Goal: Obtain resource: Download file/media

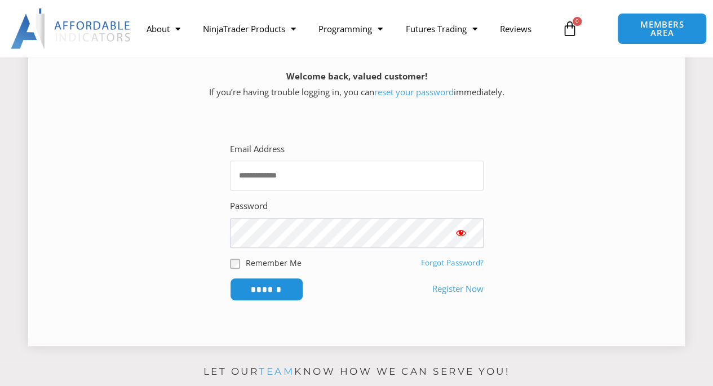
click at [266, 168] on input "Email Address" at bounding box center [356, 176] width 253 height 30
click at [320, 176] on input "Email Address" at bounding box center [356, 176] width 253 height 30
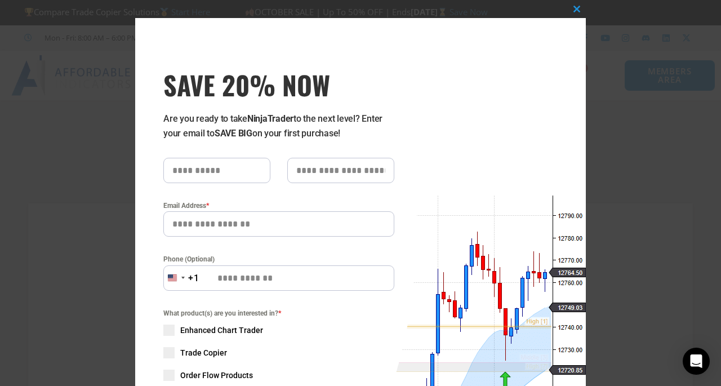
click at [339, 37] on div "SAVE 20% NOW Are you ready to take NinjaTrader to the next level? Enter your em…" at bounding box center [276, 275] width 282 height 515
click at [571, 7] on span "SAVE 20% NOW popup" at bounding box center [577, 9] width 18 height 7
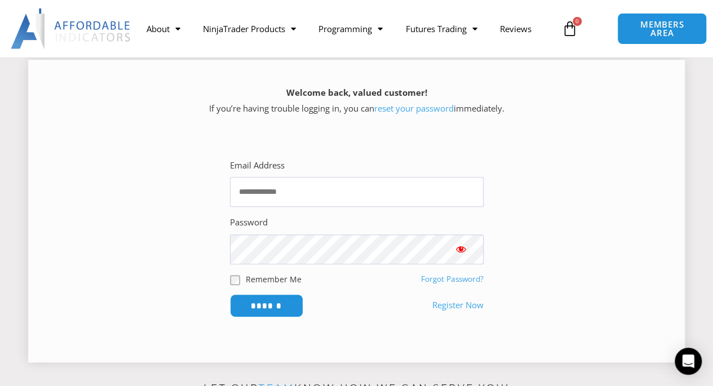
scroll to position [145, 0]
click at [370, 188] on input "Email Address" at bounding box center [356, 191] width 253 height 30
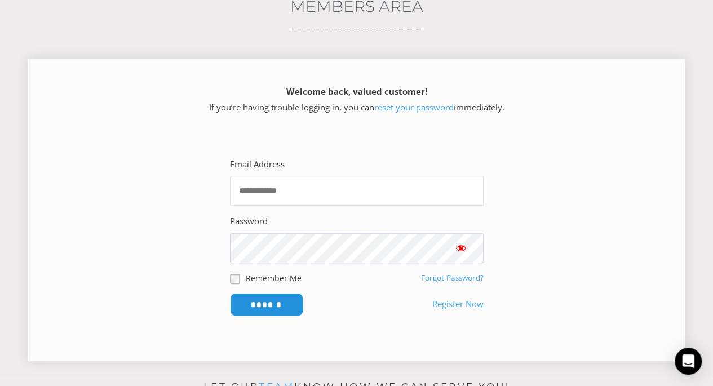
scroll to position [0, 0]
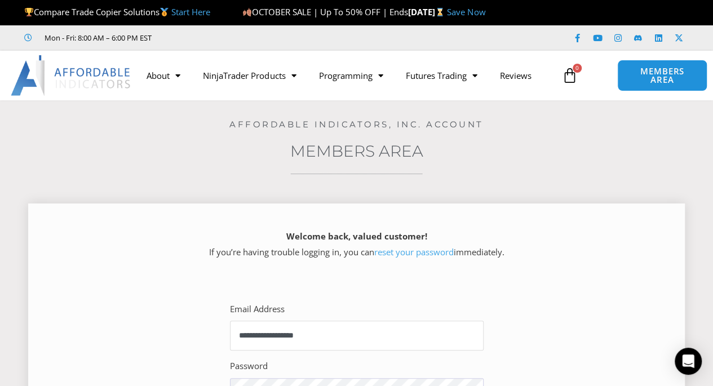
type input "**********"
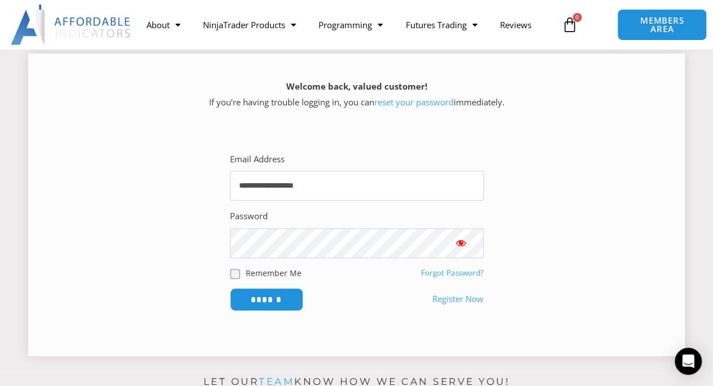
scroll to position [154, 0]
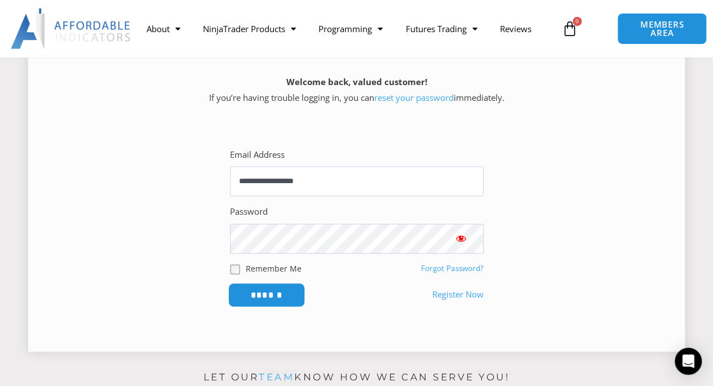
click at [261, 293] on input "******" at bounding box center [266, 295] width 77 height 24
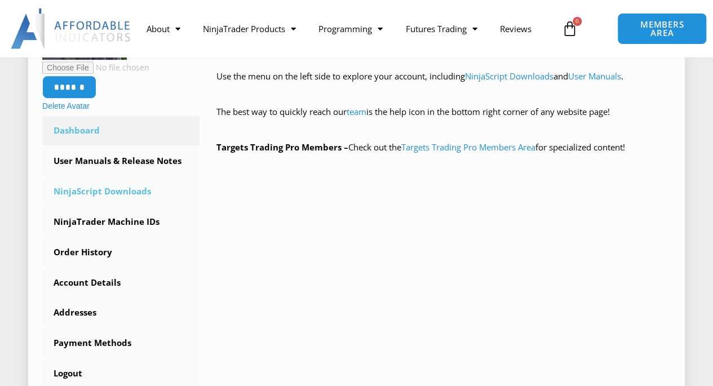
click at [117, 194] on link "NinjaScript Downloads" at bounding box center [120, 191] width 157 height 29
